Goal: Information Seeking & Learning: Learn about a topic

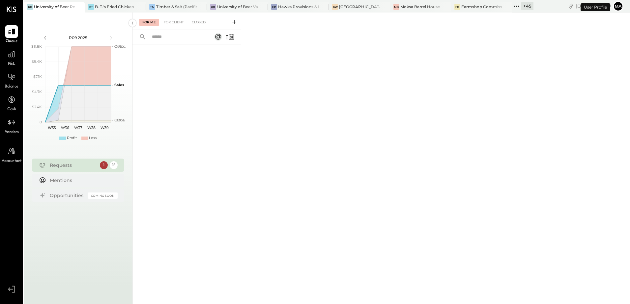
click at [531, 4] on div "+ 45" at bounding box center [527, 6] width 12 height 8
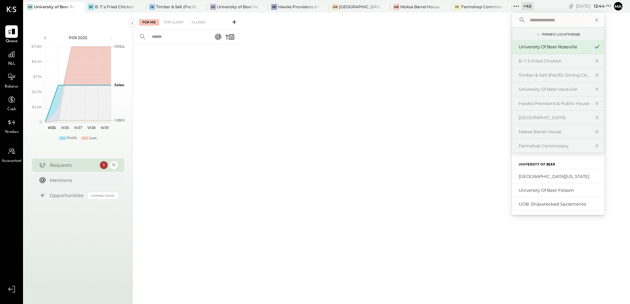
click at [535, 17] on input "text" at bounding box center [557, 20] width 61 height 12
type input "****"
click at [555, 89] on div "University of Beer Vacaville" at bounding box center [554, 89] width 71 height 6
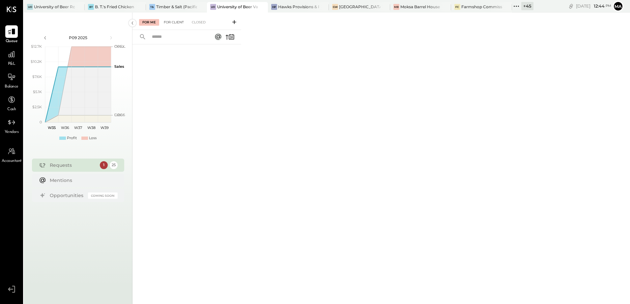
click at [178, 22] on div "For Client" at bounding box center [173, 22] width 27 height 7
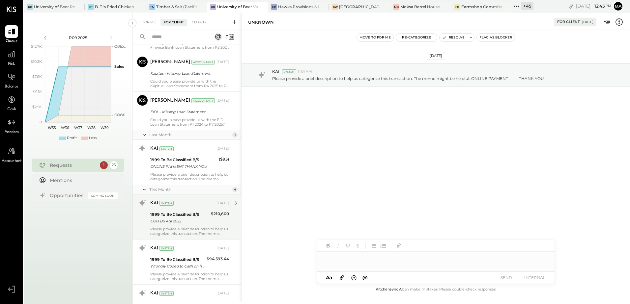
scroll to position [943, 0]
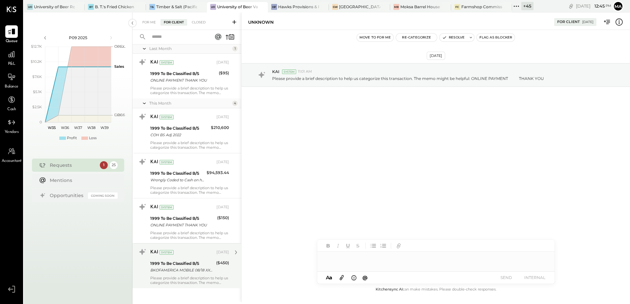
click at [174, 276] on div "Please provide a brief description to help us categorize this transaction. The …" at bounding box center [189, 280] width 79 height 9
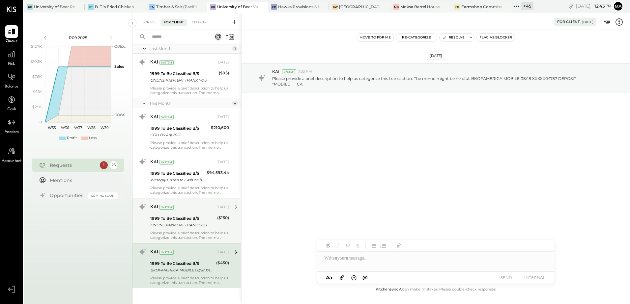
click at [182, 216] on div "1999 To Be Classified B/S" at bounding box center [182, 218] width 65 height 7
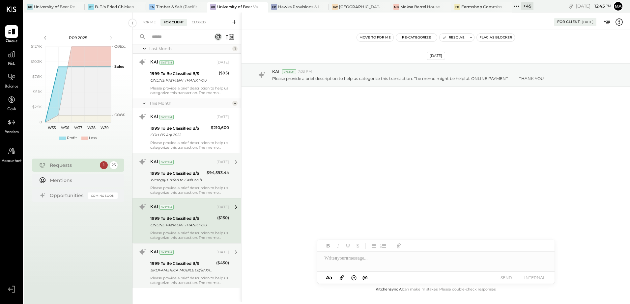
click at [178, 180] on div "KAI System [DATE] 1999 To Be Classified B/S Wrongly Coded to Cash on hand $94,5…" at bounding box center [189, 176] width 79 height 38
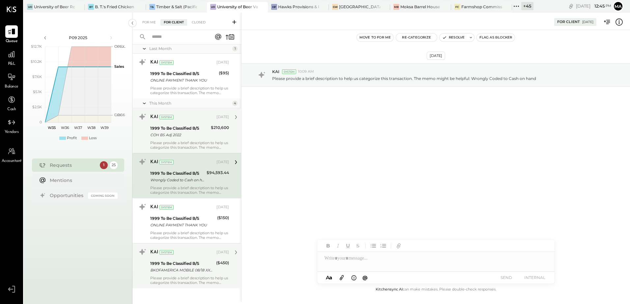
click at [175, 134] on div "1999 To Be Classified B/S COH BS Adj 2022" at bounding box center [179, 132] width 59 height 14
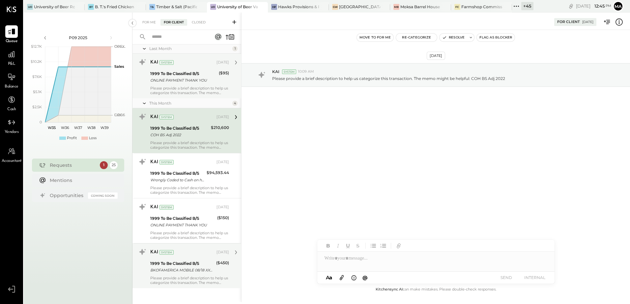
click at [168, 80] on div "KAI System [DATE] 1999 To Be Classified B/S ONLINE PAYMENT THANK YOU ($95) Plea…" at bounding box center [189, 76] width 79 height 38
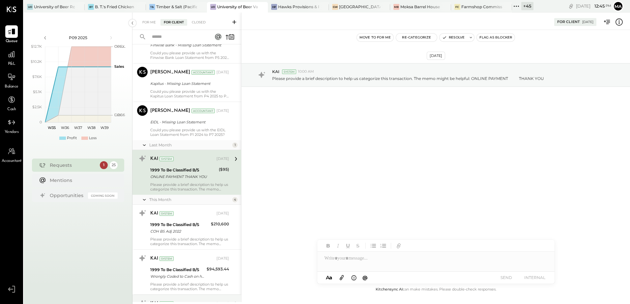
scroll to position [844, 0]
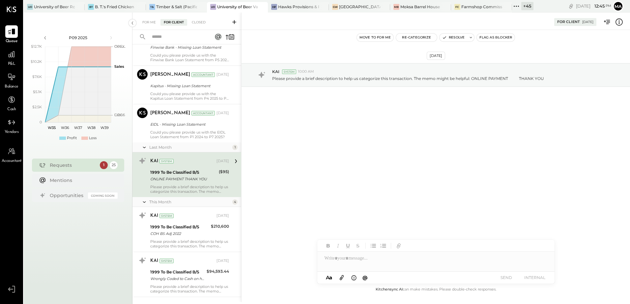
click at [173, 176] on div "ONLINE PAYMENT THANK YOU" at bounding box center [183, 179] width 67 height 7
click at [172, 138] on div "[PERSON_NAME] Accountant [PERSON_NAME] Accountant [DATE] EIDL - Missing Loan St…" at bounding box center [186, 123] width 109 height 39
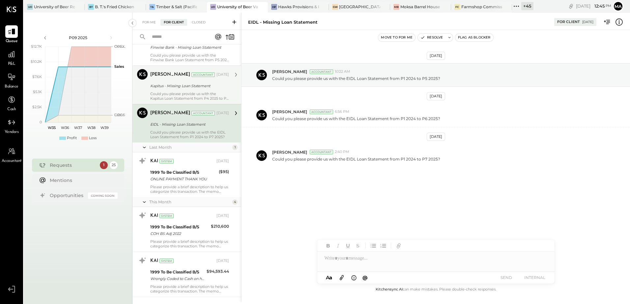
click at [164, 83] on div "Kapitus - Missing Loan Statement" at bounding box center [188, 86] width 77 height 7
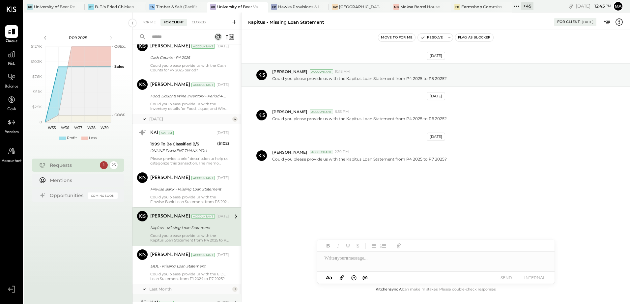
scroll to position [679, 0]
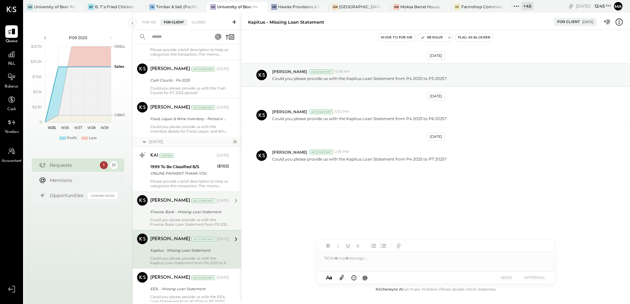
click at [169, 210] on div "Finwise Bank - Missing Loan Statement" at bounding box center [188, 212] width 77 height 7
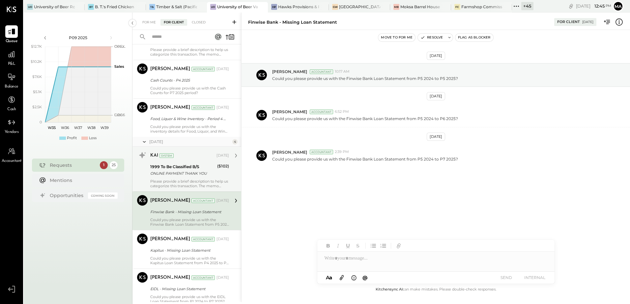
click at [171, 172] on div "ONLINE PAYMENT THANK YOU" at bounding box center [182, 173] width 65 height 7
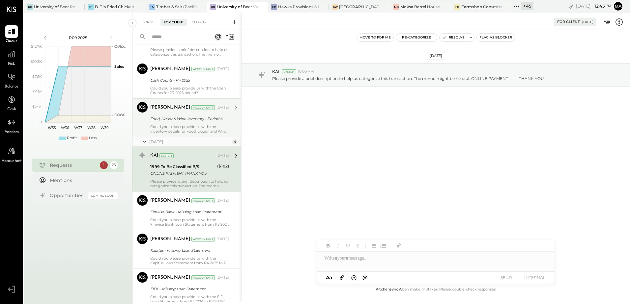
click at [167, 125] on div "Could you please provide us with the inventory details for Food, Liquor, and Wi…" at bounding box center [189, 129] width 79 height 9
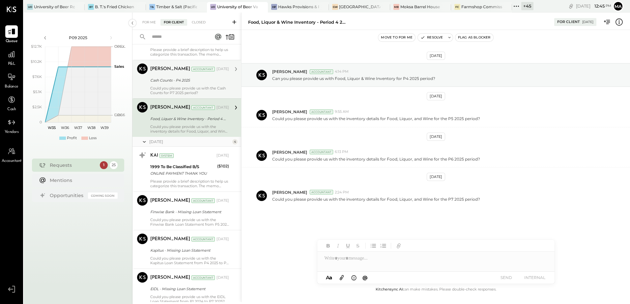
click at [160, 77] on div "Cash Counts - P4 2025" at bounding box center [188, 80] width 77 height 7
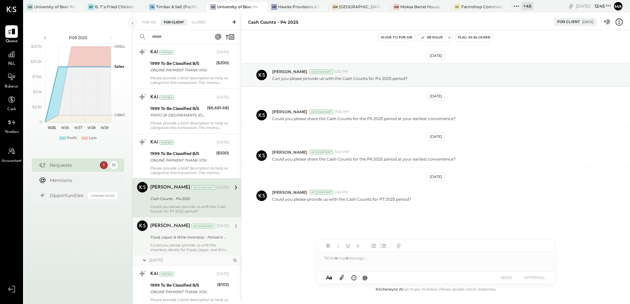
scroll to position [548, 0]
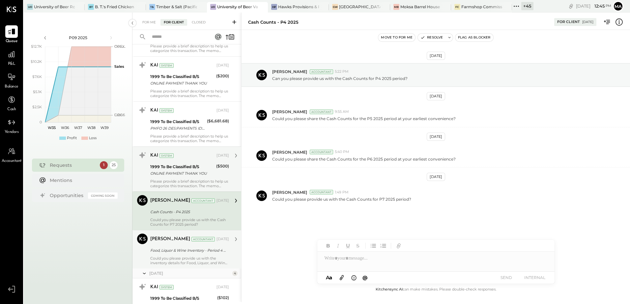
click at [169, 170] on div "ONLINE PAYMENT THANK YOU" at bounding box center [182, 173] width 64 height 7
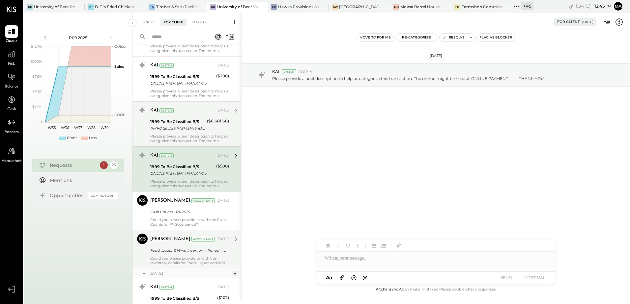
click at [169, 125] on div "PMFO 26 DES:PAYMENTS ID: INDN:UNIVERSITY OF BEERVACA CO ID:XXXXX59902 CCD PMT I…" at bounding box center [177, 128] width 55 height 7
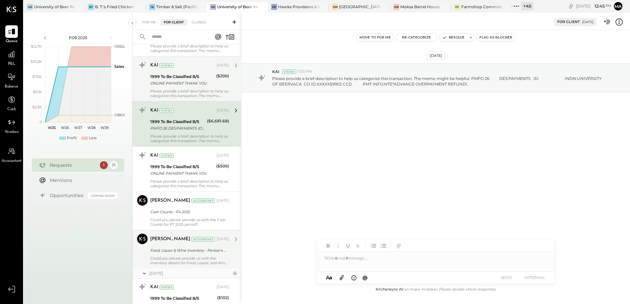
click at [169, 80] on div "ONLINE PAYMENT THANK YOU" at bounding box center [182, 83] width 64 height 7
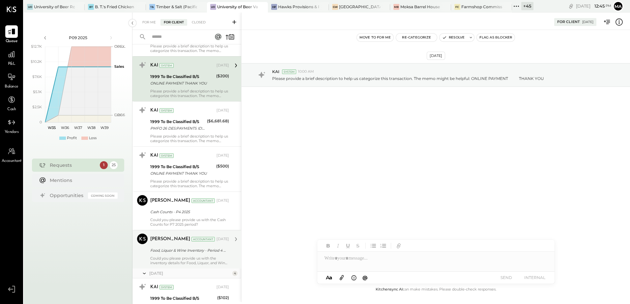
scroll to position [416, 0]
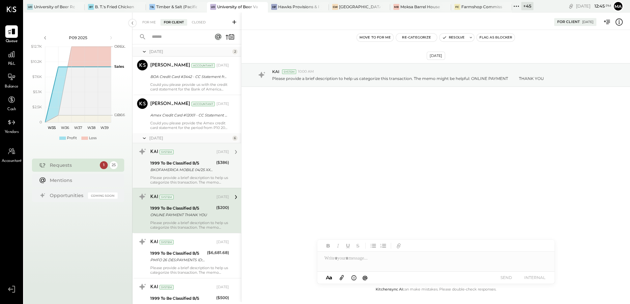
click at [166, 171] on div "KAI System [DATE] 1999 To Be Classified B/S BKOFAMERICA MOBILE 04/25 XXXXX60255…" at bounding box center [189, 166] width 79 height 38
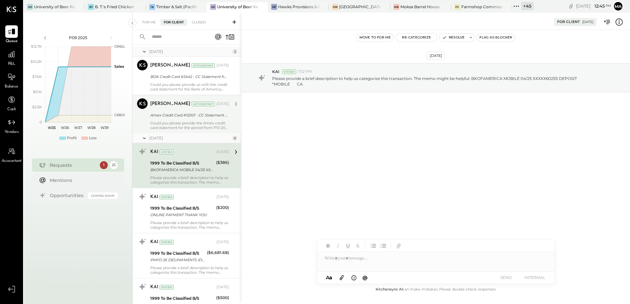
click at [166, 121] on div "Could you please provide the Amex credit card statement for the period from P10…" at bounding box center [189, 125] width 79 height 9
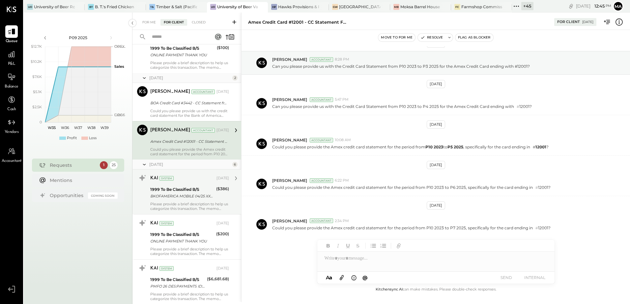
scroll to position [350, 0]
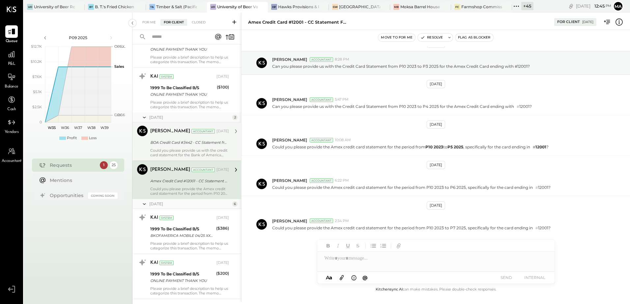
click at [169, 140] on div "BOA Credit Card #3442 - CC Statement from P1 2023 to P3 2025" at bounding box center [188, 142] width 77 height 7
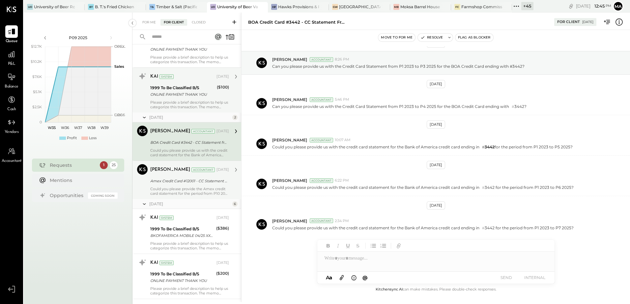
click at [165, 100] on div "Please provide a brief description to help us categorize this transaction. The …" at bounding box center [189, 104] width 79 height 9
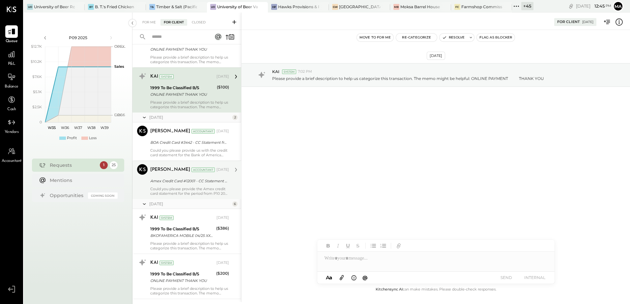
scroll to position [218, 0]
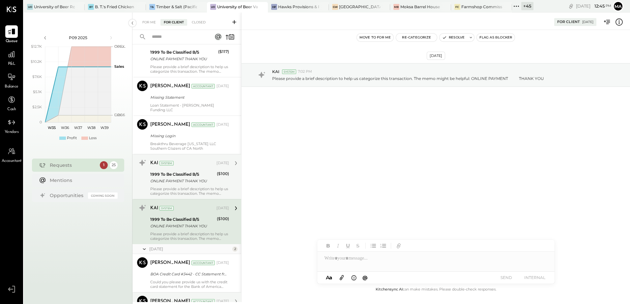
click at [171, 187] on div "Please provide a brief description to help us categorize this transaction. The …" at bounding box center [189, 191] width 79 height 9
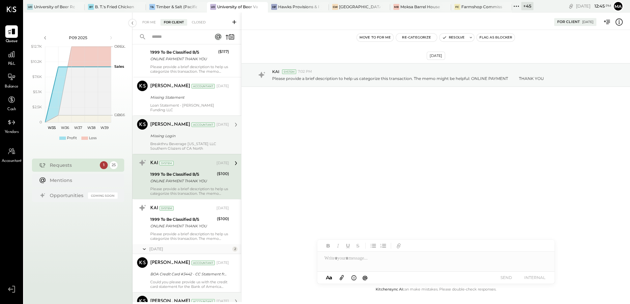
click at [162, 134] on div "Missing Login" at bounding box center [188, 136] width 77 height 7
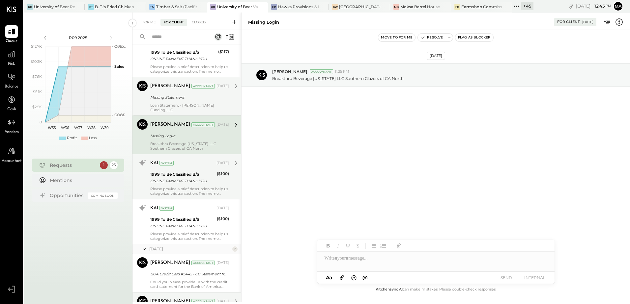
click at [162, 99] on div "Missing Statement" at bounding box center [188, 97] width 77 height 7
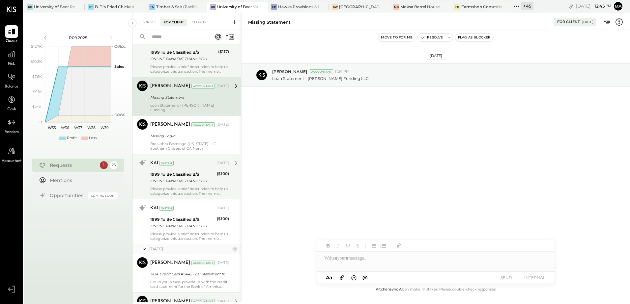
click at [167, 59] on div "ONLINE PAYMENT THANK YOU" at bounding box center [183, 59] width 66 height 7
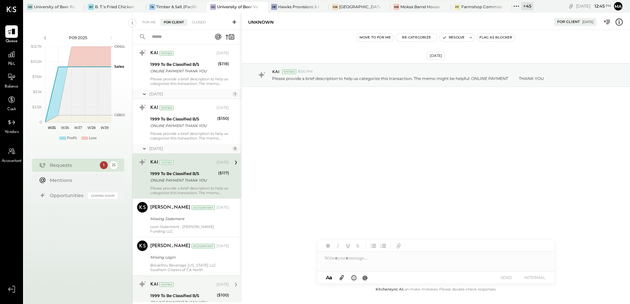
scroll to position [86, 0]
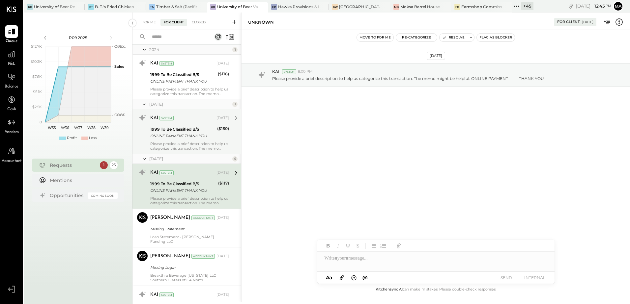
click at [175, 139] on div "ONLINE PAYMENT THANK YOU" at bounding box center [182, 136] width 65 height 7
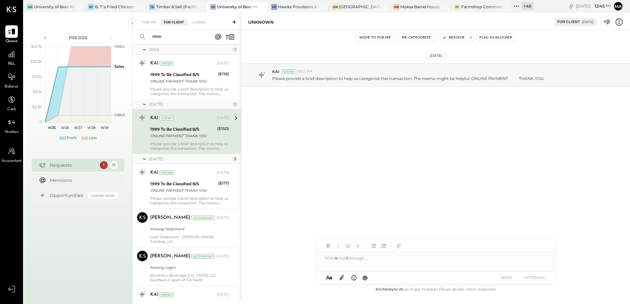
click at [171, 100] on div "[DATE] 1" at bounding box center [186, 104] width 109 height 10
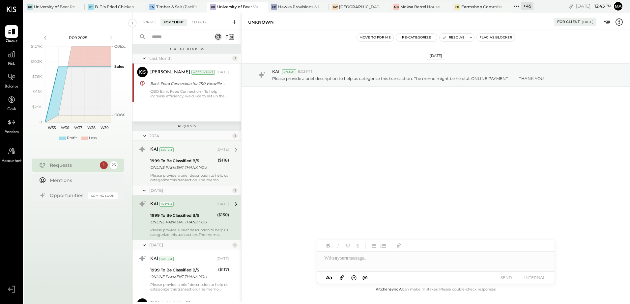
click at [168, 161] on div "1999 To Be Classified B/S" at bounding box center [183, 161] width 66 height 7
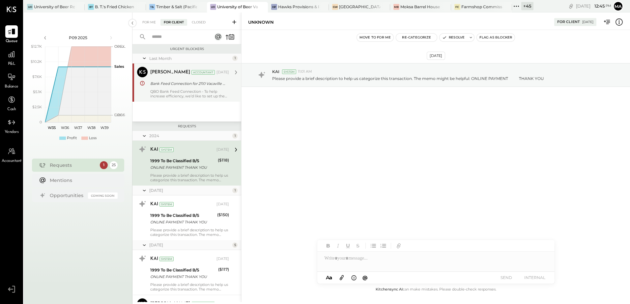
click at [166, 84] on div "Bank Feed Connection for 2110 Vacaville Amex CC 12001, and 2105 [GEOGRAPHIC_DAT…" at bounding box center [188, 83] width 77 height 7
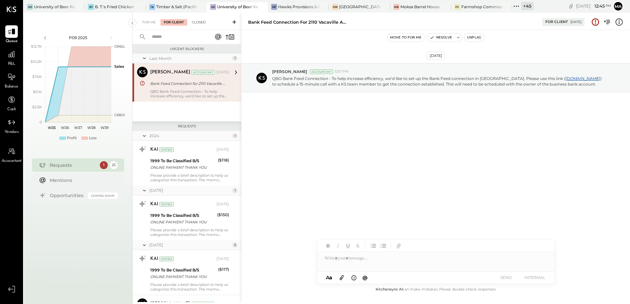
click at [198, 23] on div "Closed" at bounding box center [198, 22] width 20 height 7
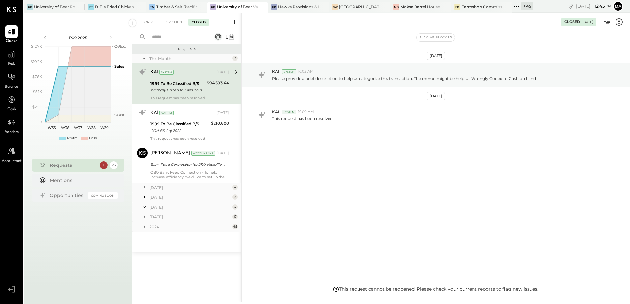
click at [145, 209] on icon at bounding box center [144, 207] width 7 height 16
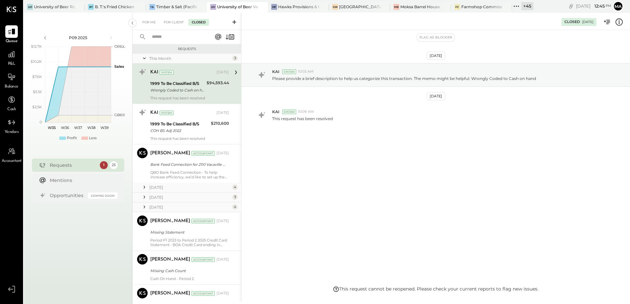
click at [145, 209] on icon at bounding box center [144, 207] width 7 height 7
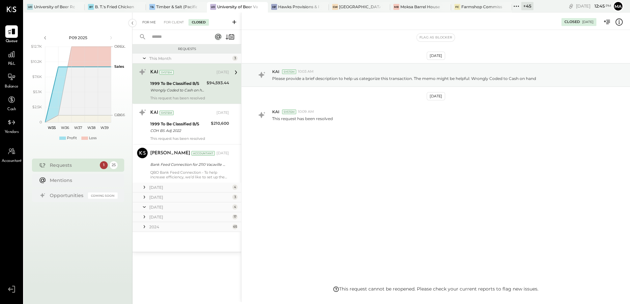
click at [146, 21] on div "For Me" at bounding box center [149, 22] width 20 height 7
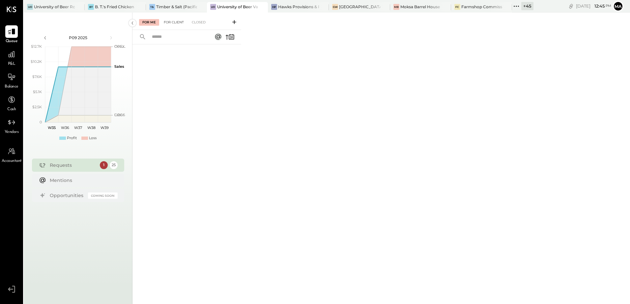
click at [168, 22] on div "For Client" at bounding box center [173, 22] width 27 height 7
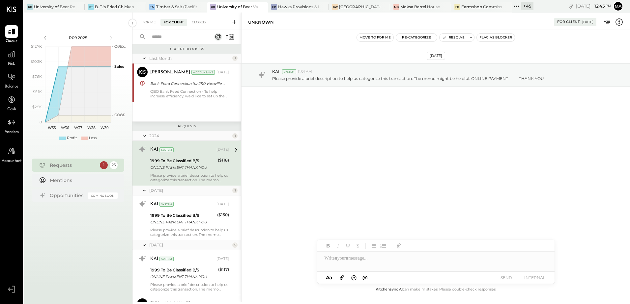
click at [10, 62] on span "P&L" at bounding box center [12, 64] width 8 height 6
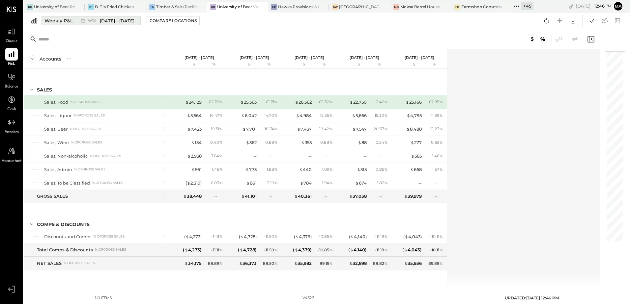
click at [65, 20] on div "Weekly P&L" at bounding box center [58, 20] width 28 height 7
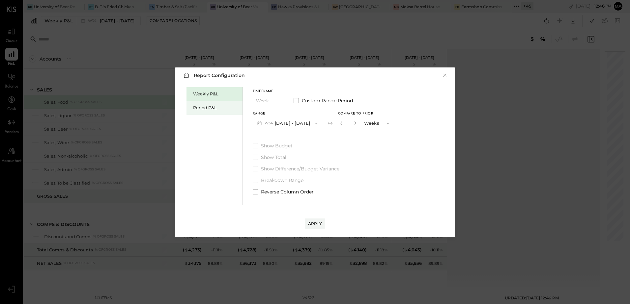
click at [195, 109] on div "Period P&L" at bounding box center [216, 108] width 46 height 6
click at [304, 124] on button "P09 [DATE] - [DATE]" at bounding box center [287, 123] width 69 height 12
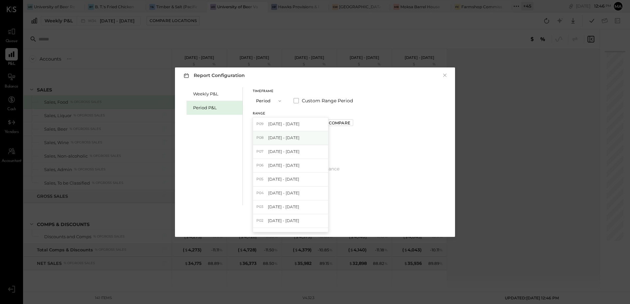
click at [299, 140] on span "[DATE] - [DATE]" at bounding box center [283, 138] width 31 height 6
click at [348, 124] on div "Compare" at bounding box center [339, 123] width 21 height 6
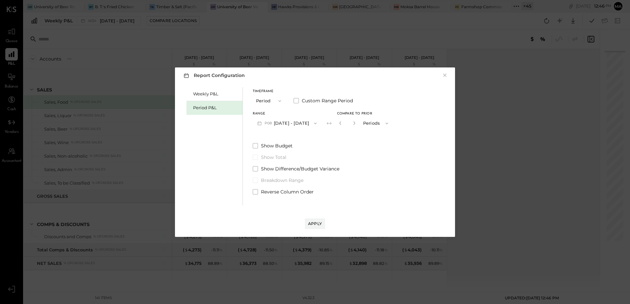
click at [357, 124] on button "button" at bounding box center [354, 123] width 5 height 7
click at [356, 124] on icon "button" at bounding box center [354, 123] width 4 height 4
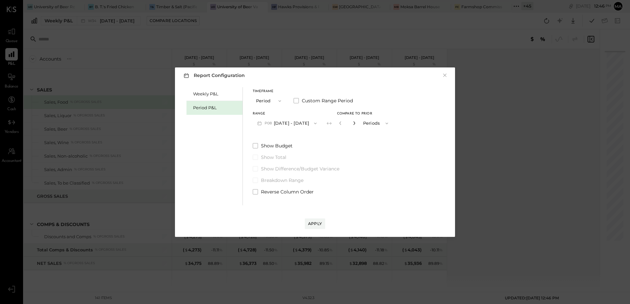
type input "*"
click at [309, 226] on div "Apply" at bounding box center [315, 224] width 14 height 6
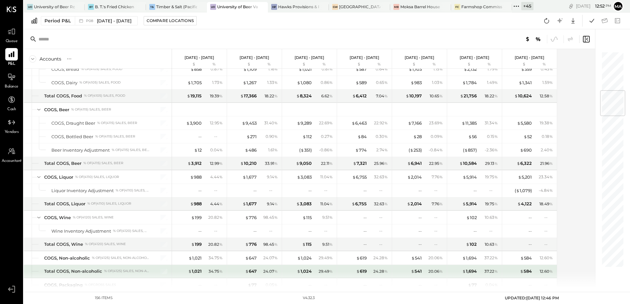
scroll to position [395, 0]
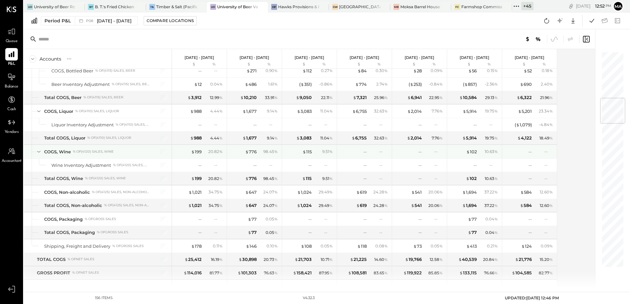
click at [38, 153] on icon at bounding box center [38, 151] width 7 height 7
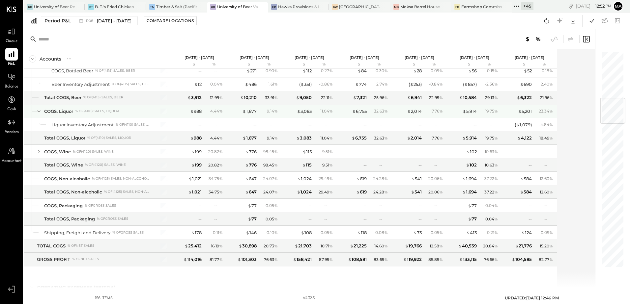
click at [39, 112] on icon at bounding box center [38, 112] width 3 height 2
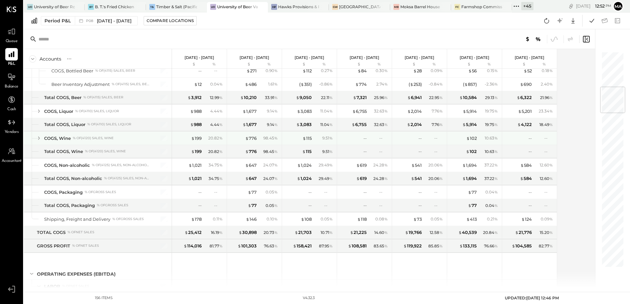
scroll to position [297, 0]
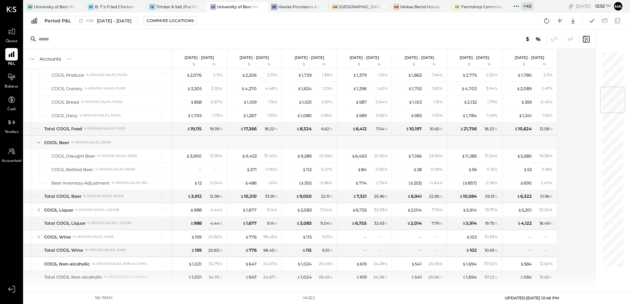
click at [38, 142] on icon at bounding box center [38, 142] width 7 height 7
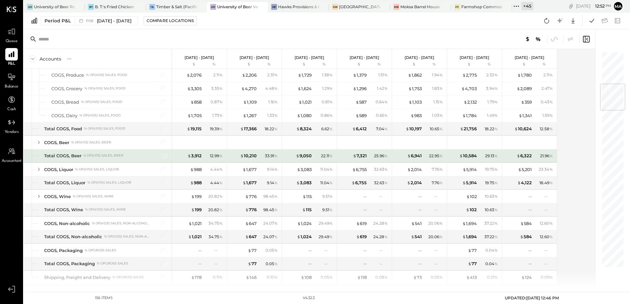
scroll to position [198, 0]
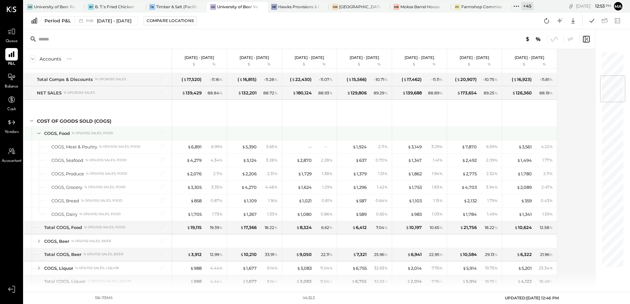
click at [39, 133] on icon at bounding box center [38, 133] width 7 height 7
